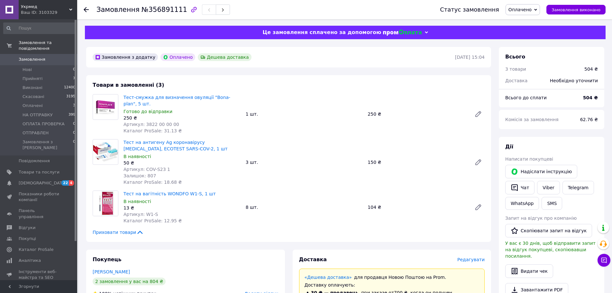
click at [531, 7] on span "Оплачено" at bounding box center [519, 9] width 23 height 5
click at [531, 50] on li "НА ОТПРАВКУ" at bounding box center [530, 52] width 49 height 10
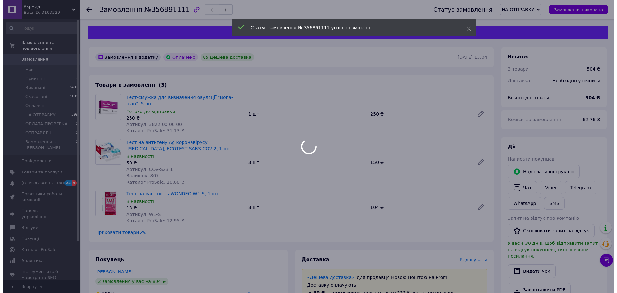
scroll to position [129, 0]
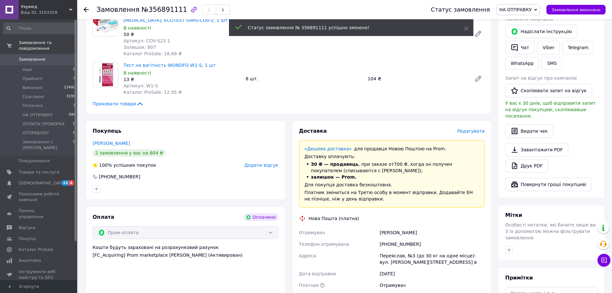
click at [471, 129] on span "Редагувати" at bounding box center [470, 131] width 27 height 5
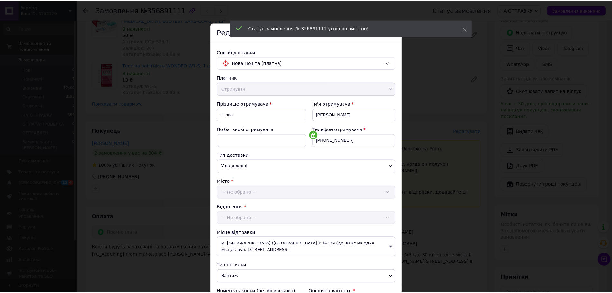
scroll to position [134, 0]
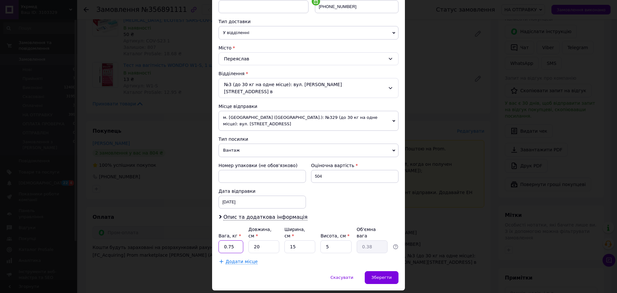
click at [234, 240] on input "0.75" at bounding box center [231, 246] width 25 height 13
click at [235, 240] on input "0.75" at bounding box center [231, 246] width 25 height 13
type input "1"
type input "2"
type input "0.1"
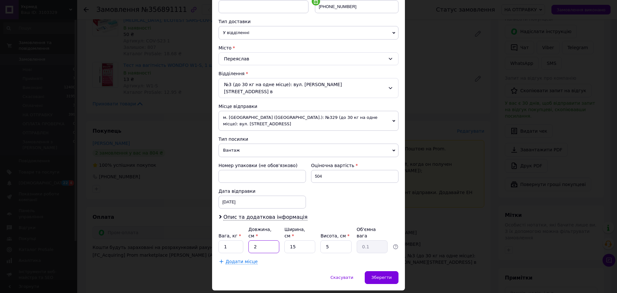
type input "25"
type input "0.47"
type input "25"
type input "2"
type input "0.1"
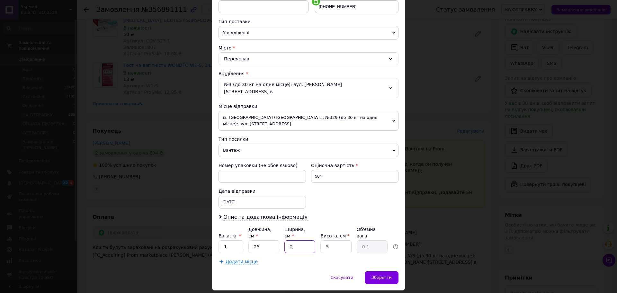
type input "20"
type input "0.63"
type input "20"
click at [388, 275] on span "Зберегти" at bounding box center [382, 277] width 20 height 5
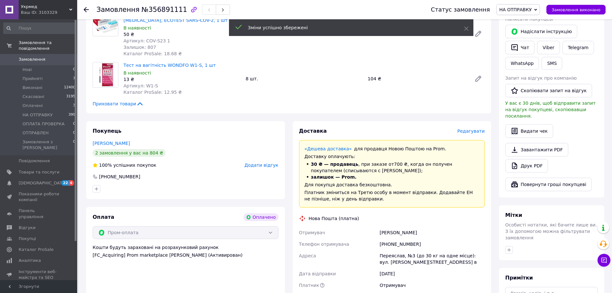
scroll to position [225, 0]
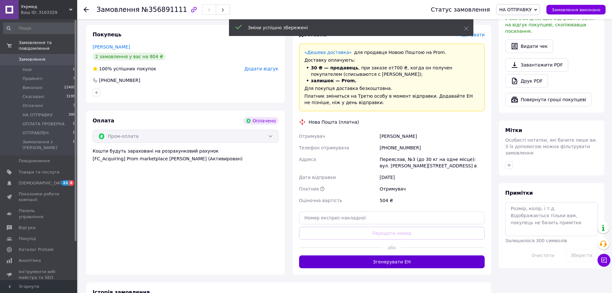
click at [398, 256] on button "Згенерувати ЕН" at bounding box center [392, 262] width 186 height 13
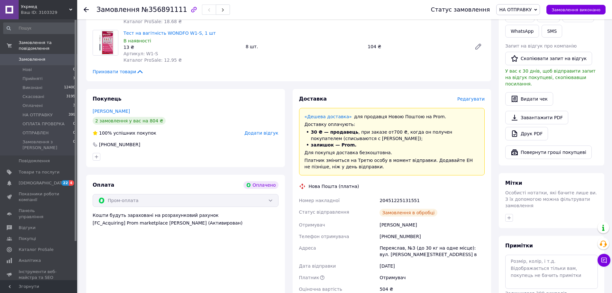
click at [403, 195] on div "20451225131551" at bounding box center [432, 201] width 108 height 12
copy div "20451225131551"
click at [44, 10] on div "Ваш ID: 3103329" at bounding box center [49, 13] width 56 height 6
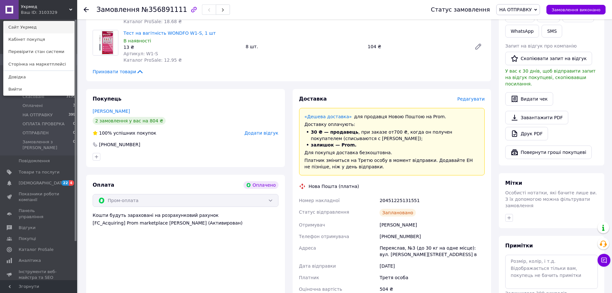
click at [27, 25] on link "Сайт Укрмед" at bounding box center [39, 27] width 71 height 12
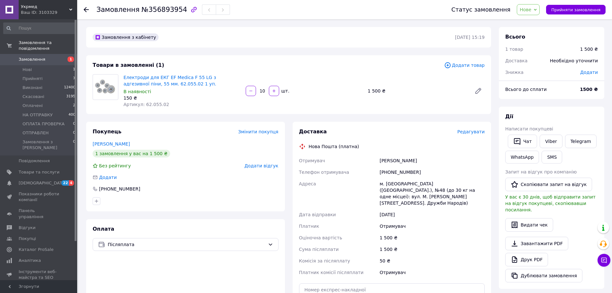
click at [527, 8] on span "Нове" at bounding box center [526, 9] width 12 height 5
click at [550, 60] on li "НА ОТПРАВКУ" at bounding box center [541, 61] width 49 height 10
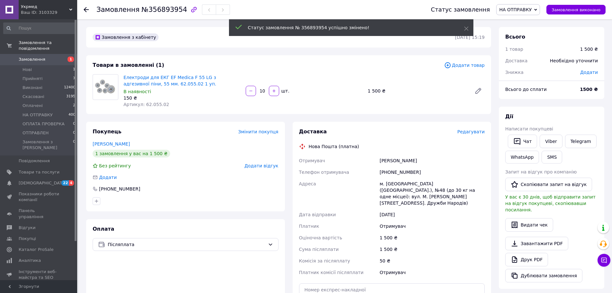
click at [475, 134] on span "Редагувати" at bounding box center [470, 131] width 27 height 5
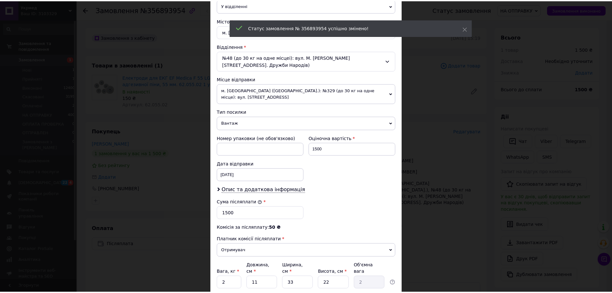
scroll to position [197, 0]
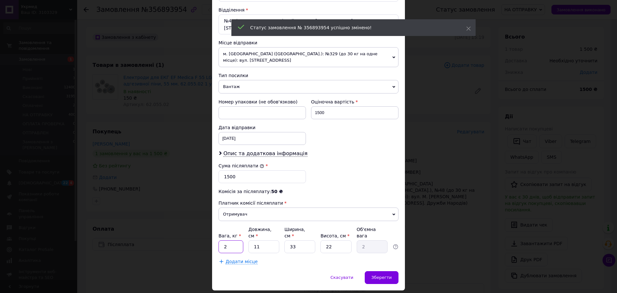
click at [227, 240] on input "2" at bounding box center [231, 246] width 25 height 13
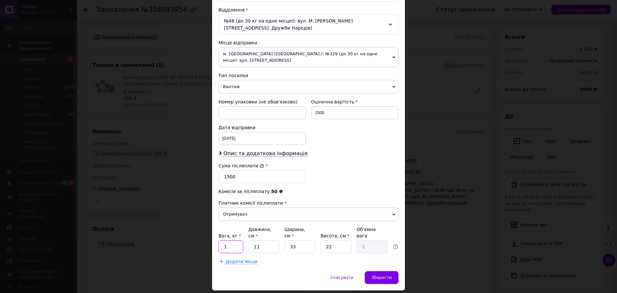
type input "1"
type input "2"
type input "0.36"
type input "25"
type input "4.54"
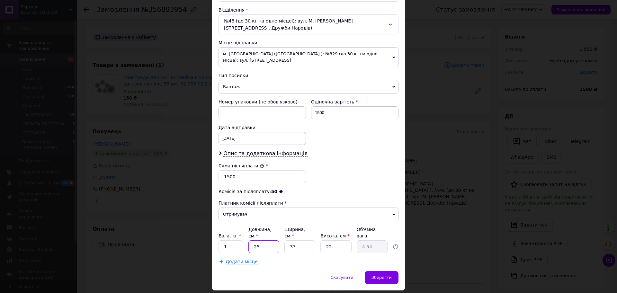
type input "25"
type input "2"
type input "0.28"
type input "20"
type input "2.75"
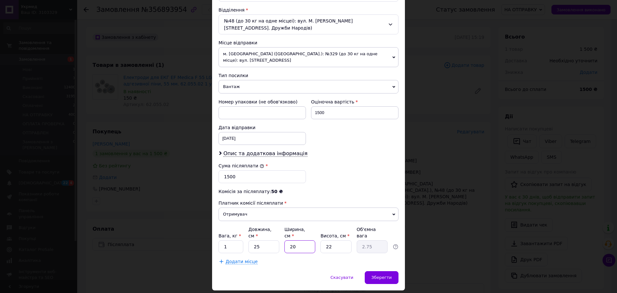
type input "20"
type input "1"
type input "0.13"
type input "10"
type input "1.25"
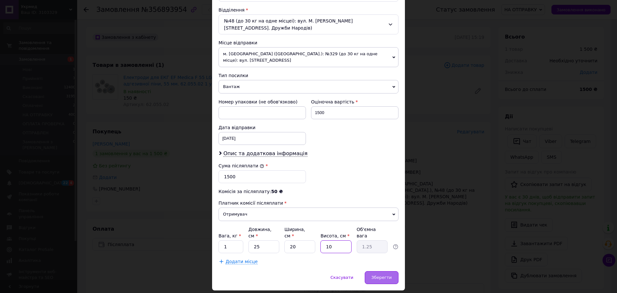
type input "10"
click at [383, 275] on span "Зберегти" at bounding box center [382, 277] width 20 height 5
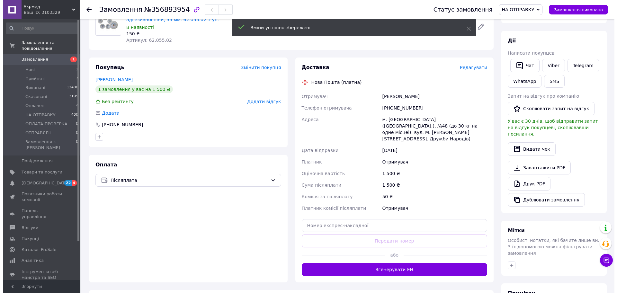
scroll to position [96, 0]
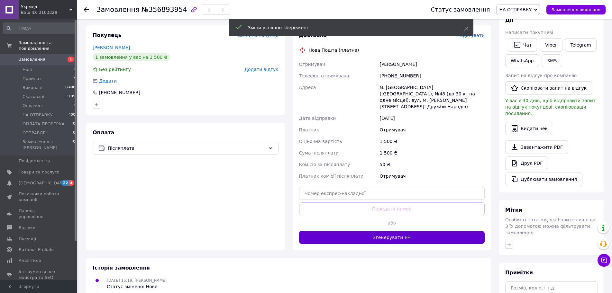
click at [410, 231] on button "Згенерувати ЕН" at bounding box center [392, 237] width 186 height 13
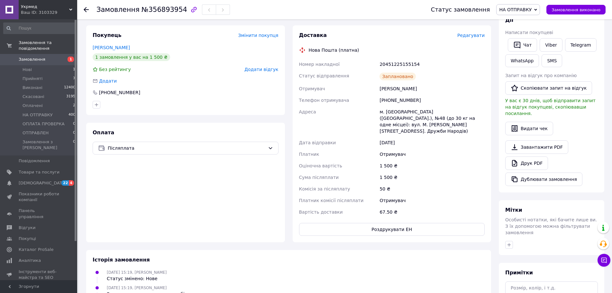
click at [464, 36] on span "Редагувати" at bounding box center [470, 35] width 27 height 5
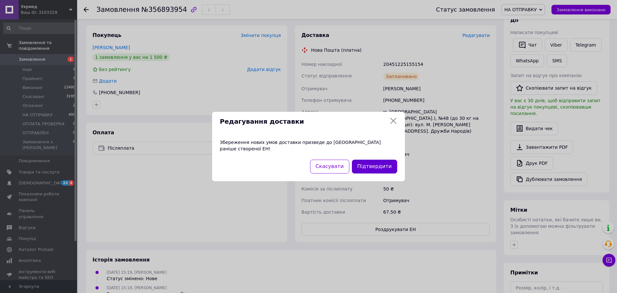
click at [379, 161] on button "Підтвердити" at bounding box center [374, 167] width 45 height 14
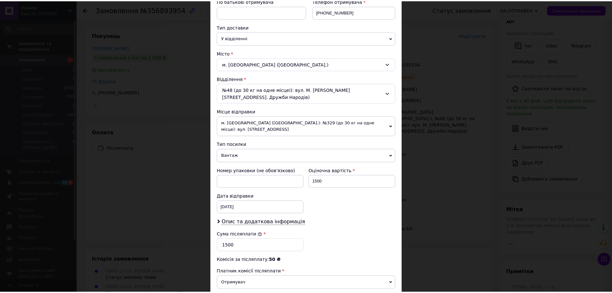
scroll to position [197, 0]
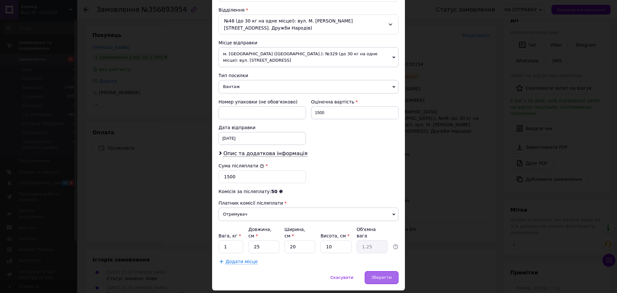
click at [384, 275] on span "Зберегти" at bounding box center [382, 277] width 20 height 5
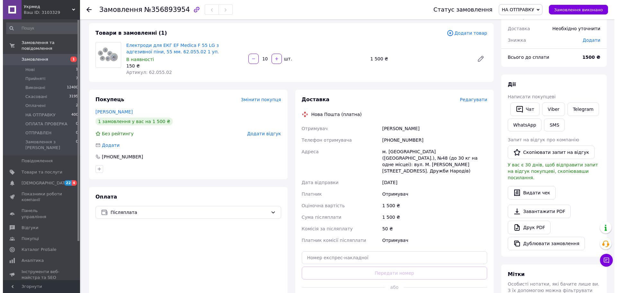
scroll to position [0, 0]
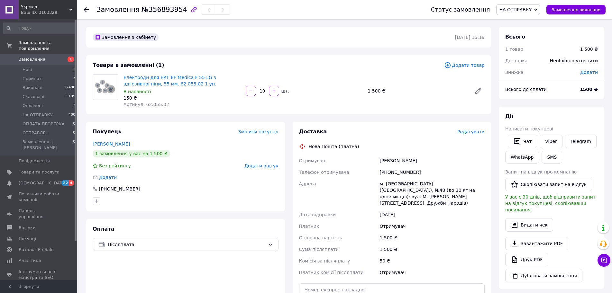
click at [472, 132] on span "Редагувати" at bounding box center [470, 131] width 27 height 5
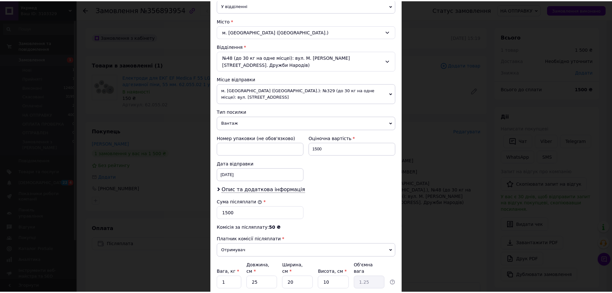
scroll to position [197, 0]
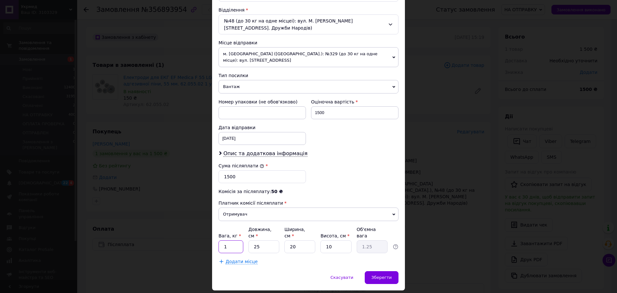
click at [238, 240] on input "1" at bounding box center [231, 246] width 25 height 13
type input "2"
type input "3"
type input "0.15"
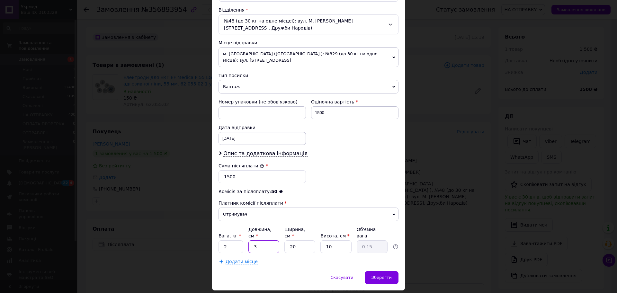
type input "30"
type input "1.5"
type input "30"
type input "1"
type input "0.1"
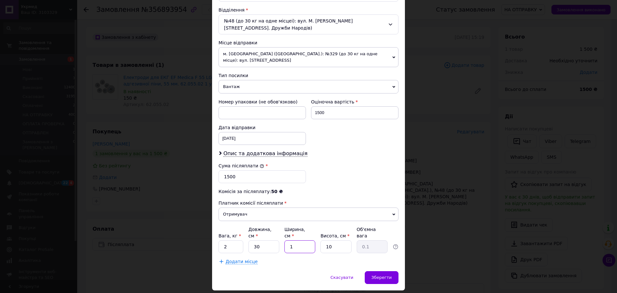
type input "19"
type input "1.43"
type input "19"
type input "1"
type input "0.14"
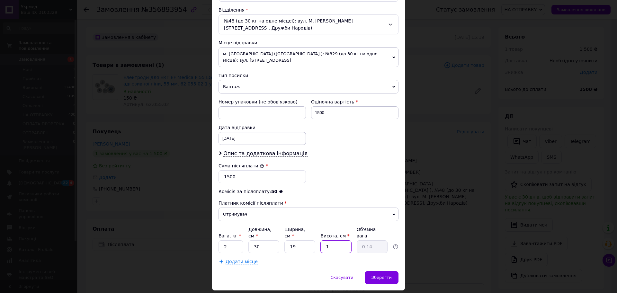
type input "15"
type input "2.14"
type input "15"
click at [396, 271] on div "Зберегти" at bounding box center [382, 277] width 34 height 13
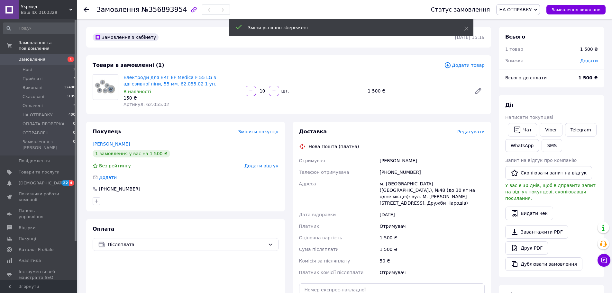
scroll to position [129, 0]
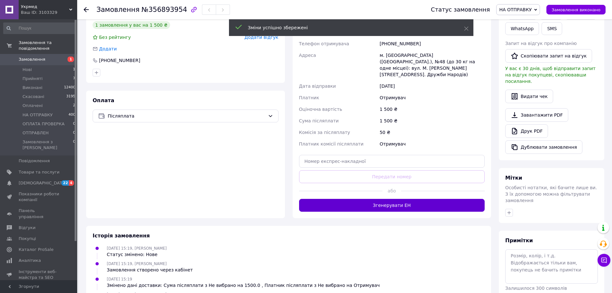
click at [391, 199] on button "Згенерувати ЕН" at bounding box center [392, 205] width 186 height 13
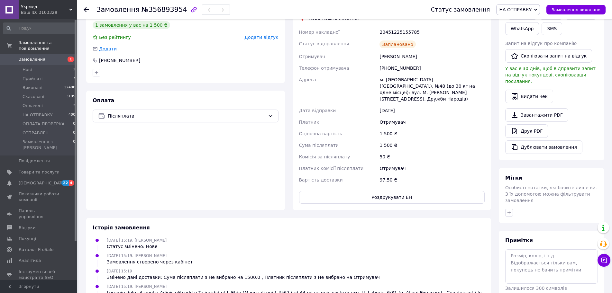
click at [402, 31] on div "20451225155785" at bounding box center [432, 32] width 108 height 12
copy div "20451225155785"
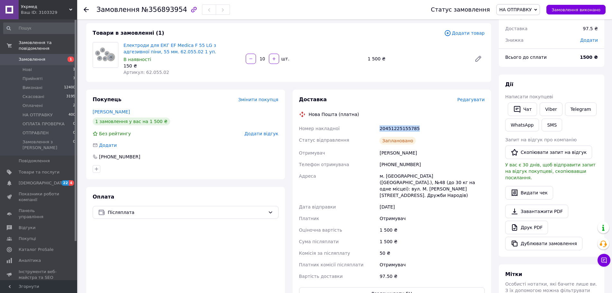
scroll to position [0, 0]
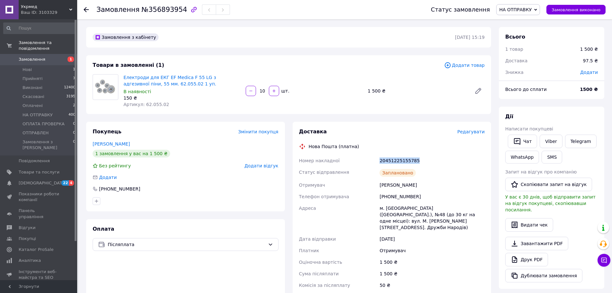
copy div "20451225155785"
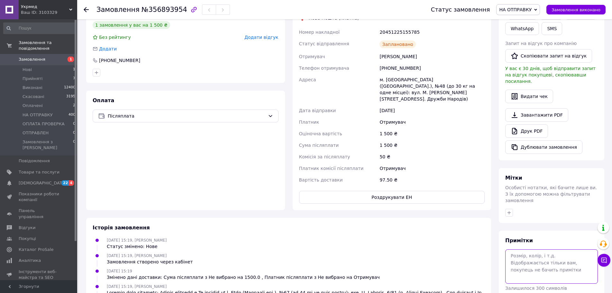
click at [517, 249] on textarea at bounding box center [551, 266] width 93 height 34
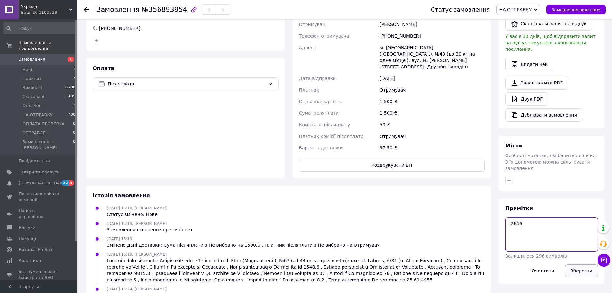
type textarea "2646"
click at [579, 265] on button "Зберегти" at bounding box center [581, 271] width 33 height 13
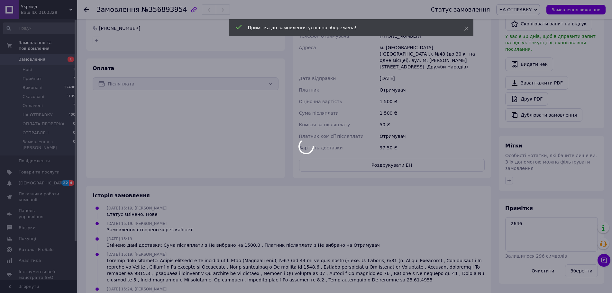
scroll to position [96, 0]
